Goal: Task Accomplishment & Management: Use online tool/utility

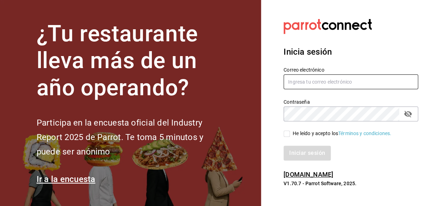
type input "[EMAIL_ADDRESS][DOMAIN_NAME]"
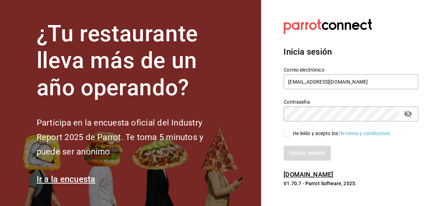
click at [286, 132] on input "He leído y acepto los Términos y condiciones." at bounding box center [287, 133] width 6 height 6
checkbox input "true"
click at [311, 161] on div "Inicia sesión Correo electrónico [EMAIL_ADDRESS][DOMAIN_NAME] Contraseña Contra…" at bounding box center [351, 103] width 135 height 132
click at [310, 158] on button "Iniciar sesión" at bounding box center [308, 153] width 48 height 15
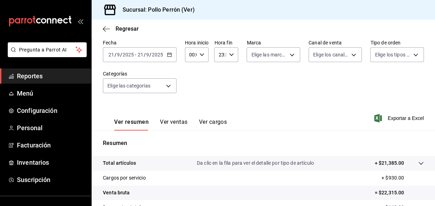
scroll to position [64, 0]
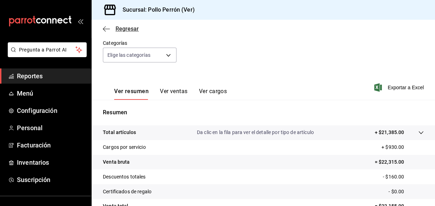
click at [110, 30] on span "Regresar" at bounding box center [121, 28] width 36 height 7
